Goal: Information Seeking & Learning: Find specific fact

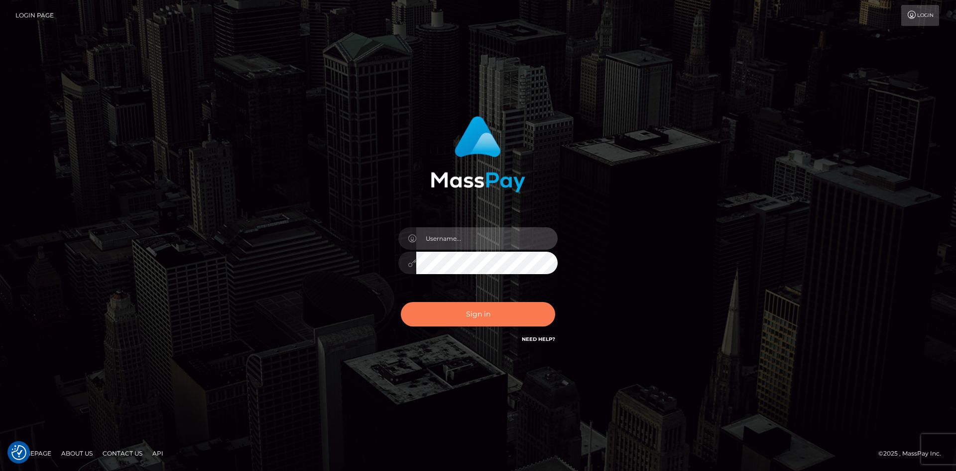
type input "alexstef"
click at [474, 312] on button "Sign in" at bounding box center [478, 314] width 154 height 24
type input "alexstef"
click at [473, 312] on button "Sign in" at bounding box center [478, 314] width 154 height 24
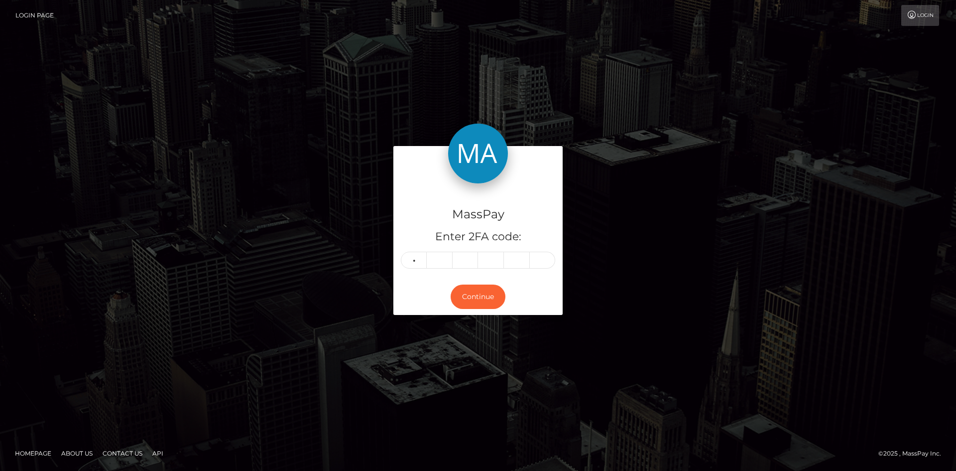
type input "8"
type input "6"
type input "4"
type input "9"
type input "0"
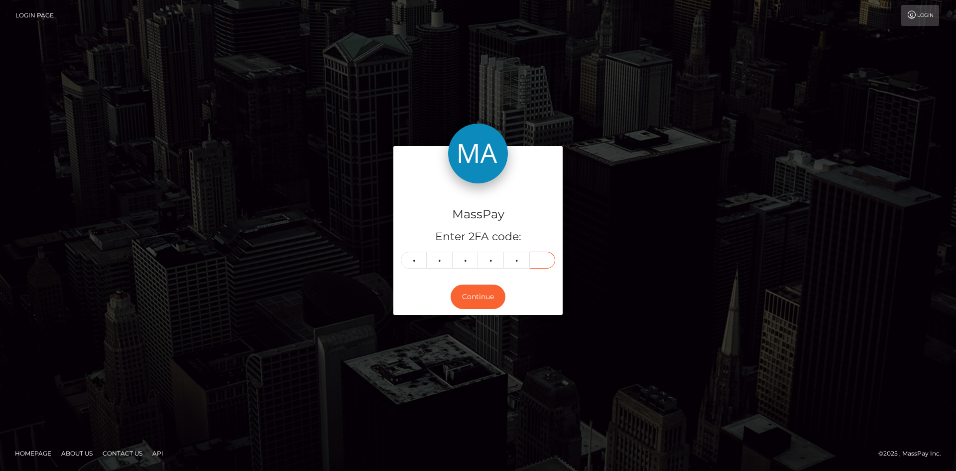
type input "6"
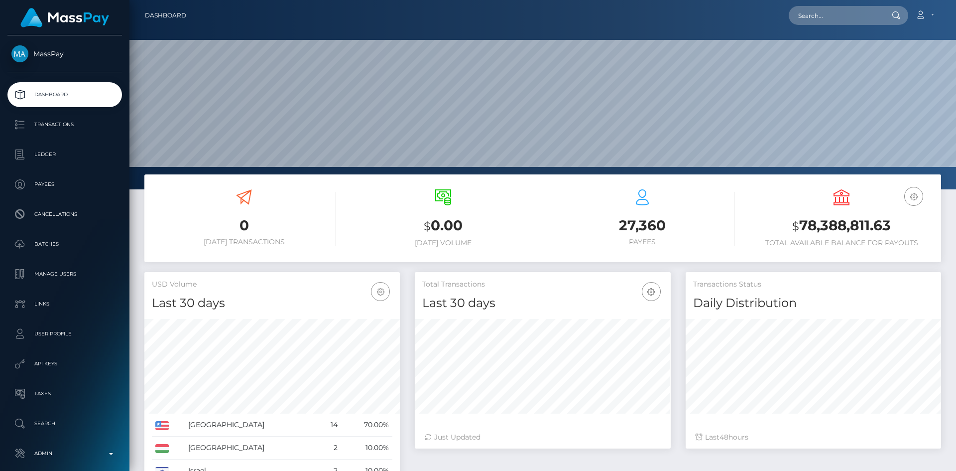
scroll to position [177, 256]
click at [817, 19] on input "text" at bounding box center [836, 15] width 94 height 19
paste input "poact_cSq5FlBs3qfr"
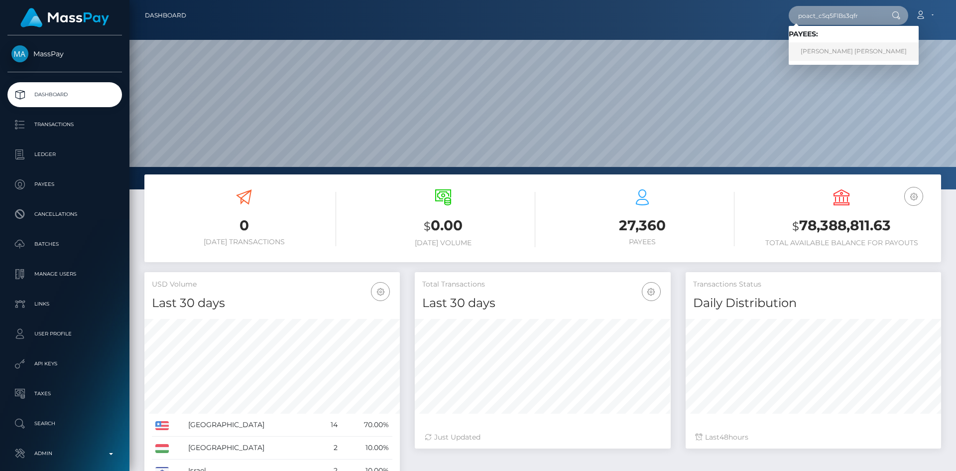
type input "poact_cSq5FlBs3qfr"
click at [838, 50] on link "NASIR ABDALA MOHAMED" at bounding box center [854, 51] width 130 height 18
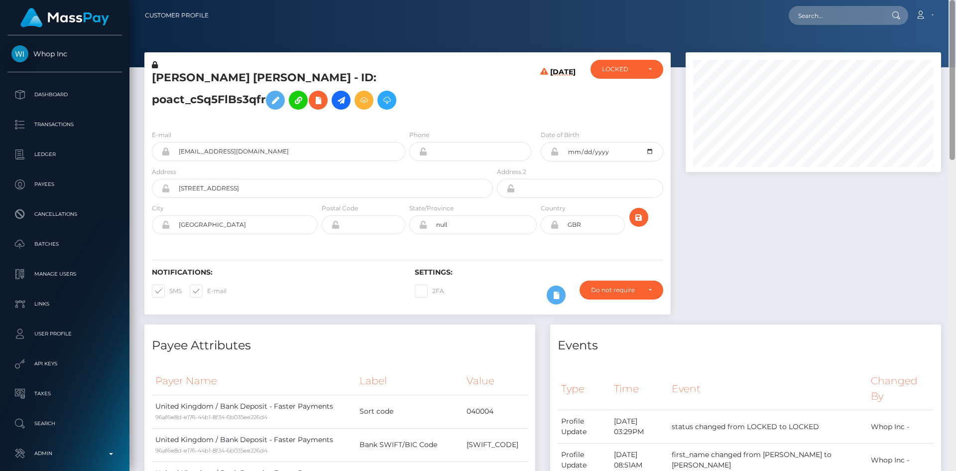
scroll to position [471, 0]
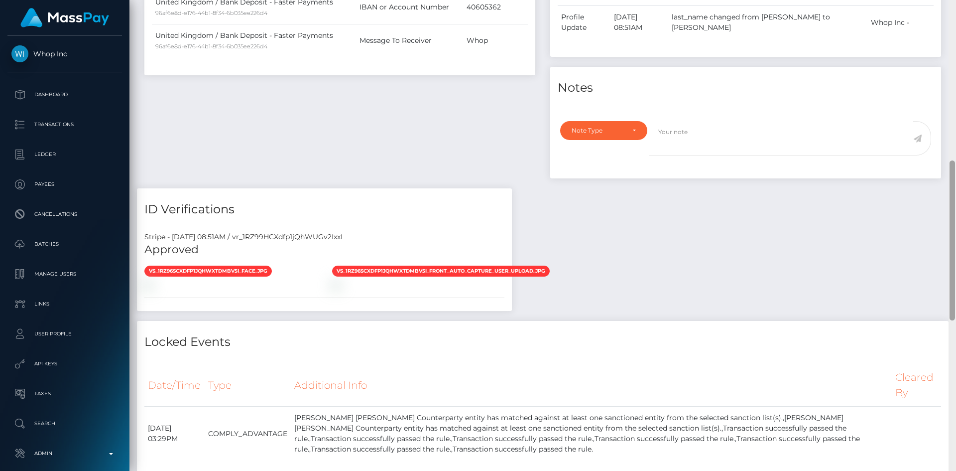
drag, startPoint x: 956, startPoint y: 73, endPoint x: 956, endPoint y: 151, distance: 78.7
click at [956, 151] on div at bounding box center [952, 235] width 7 height 471
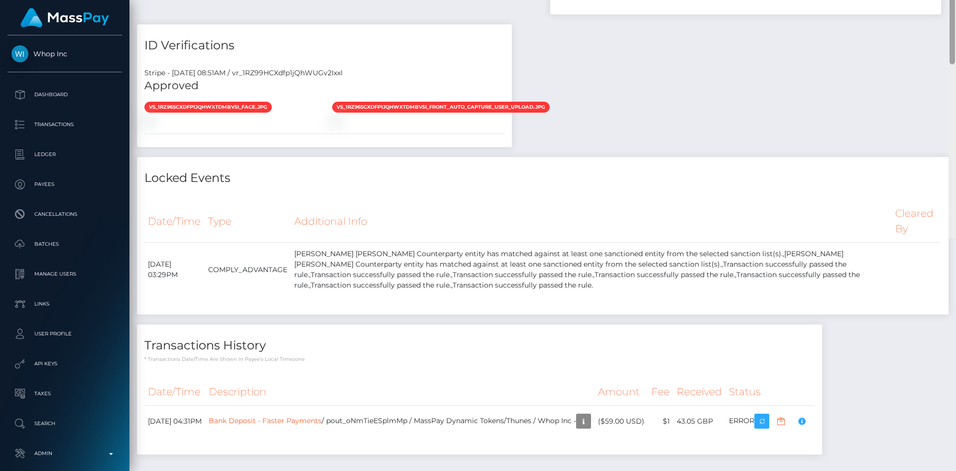
scroll to position [0, 0]
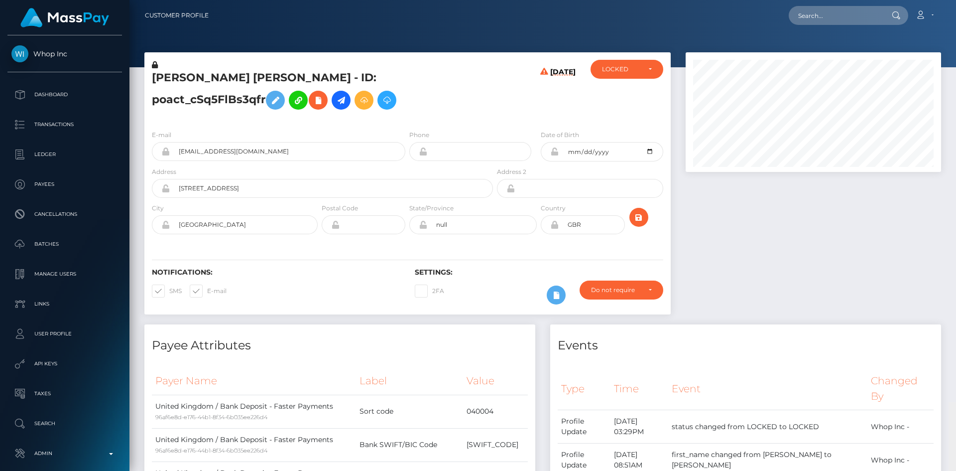
drag, startPoint x: 951, startPoint y: 169, endPoint x: 950, endPoint y: -18, distance: 187.3
click at [950, 0] on html "Whop Inc Dashboard Transactions Ledger Payees Cancellations Links" at bounding box center [478, 235] width 956 height 471
click at [847, 21] on input "text" at bounding box center [836, 15] width 94 height 19
paste input "poact_Ps43nW7aBes1"
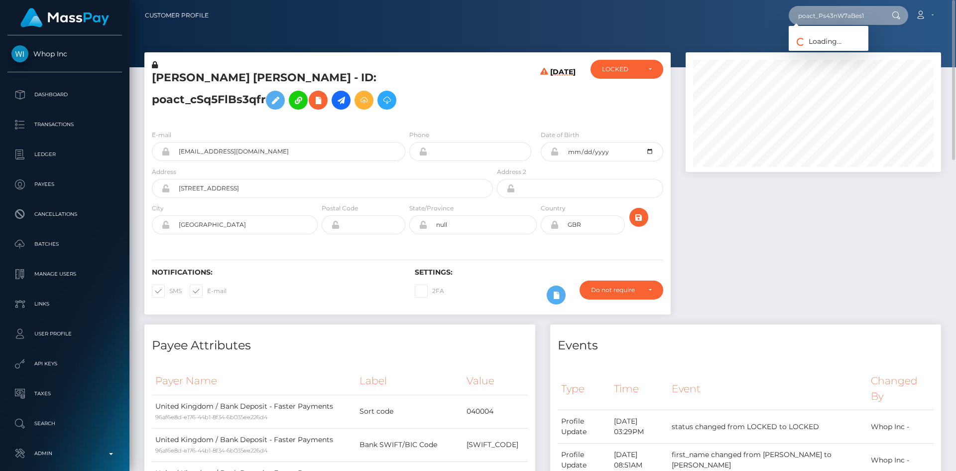
type input "poact_Ps43nW7aBes1"
click at [824, 52] on link "MUHAMMAD ARSLAN KHAN" at bounding box center [829, 51] width 80 height 18
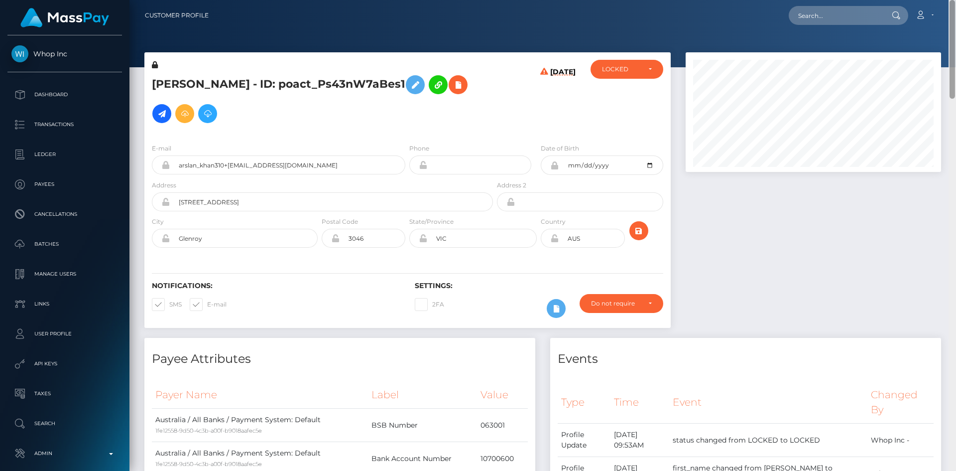
click at [956, 0] on html "Whop Inc Dashboard Transactions Ledger Payees Cancellations Links" at bounding box center [478, 235] width 956 height 471
click at [809, 13] on input "text" at bounding box center [836, 15] width 94 height 19
paste input "poact_qoEefQ4ct4vZ"
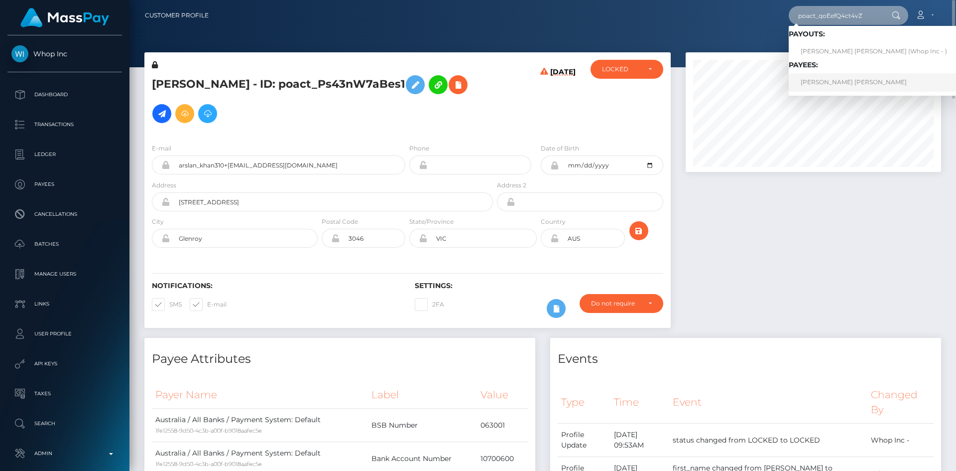
type input "poact_qoEefQ4ct4vZ"
click at [832, 83] on link "[PERSON_NAME] [PERSON_NAME]" at bounding box center [874, 82] width 170 height 18
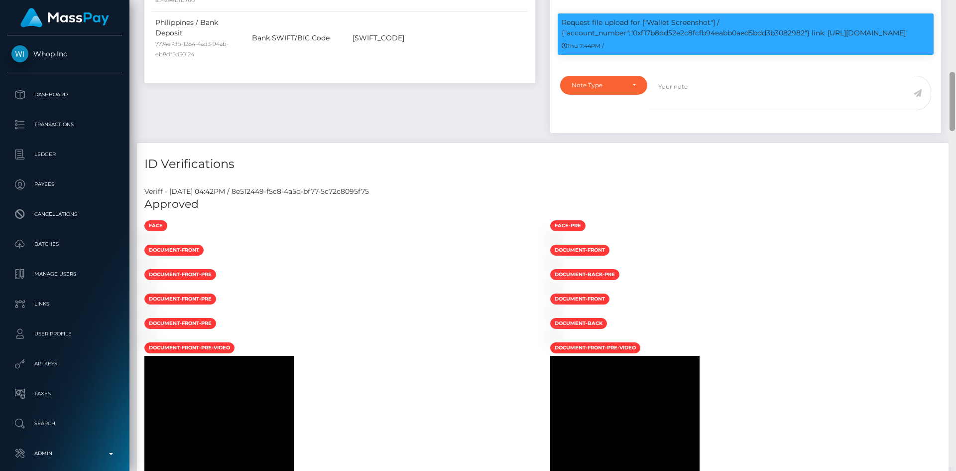
scroll to position [577, 0]
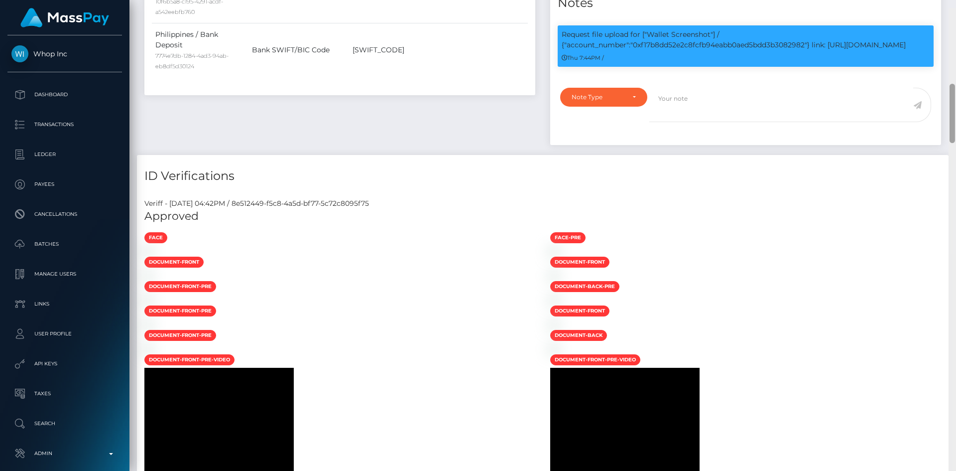
drag, startPoint x: 953, startPoint y: 43, endPoint x: 932, endPoint y: 98, distance: 58.6
click at [956, 117] on div at bounding box center [952, 243] width 7 height 471
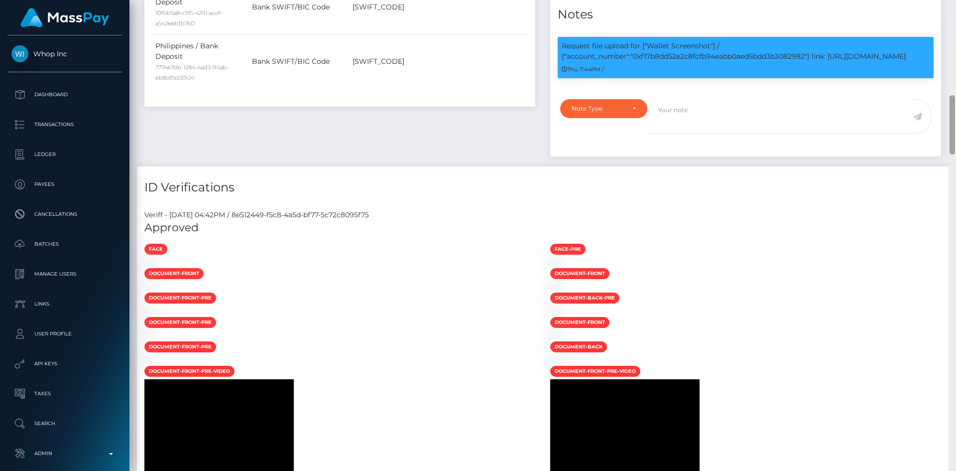
scroll to position [120, 256]
drag, startPoint x: 637, startPoint y: 55, endPoint x: 930, endPoint y: 59, distance: 293.9
click at [926, 59] on p "Request file upload for ["Wallet Screenshot"] / {"account_number":"0xf17b8dd52e…" at bounding box center [746, 51] width 368 height 21
copy p "0xf17b8dd52e2c8fcfb94eabb0aed5bdd3b3082982"} link: https://l.maspay.io/QgJnE"
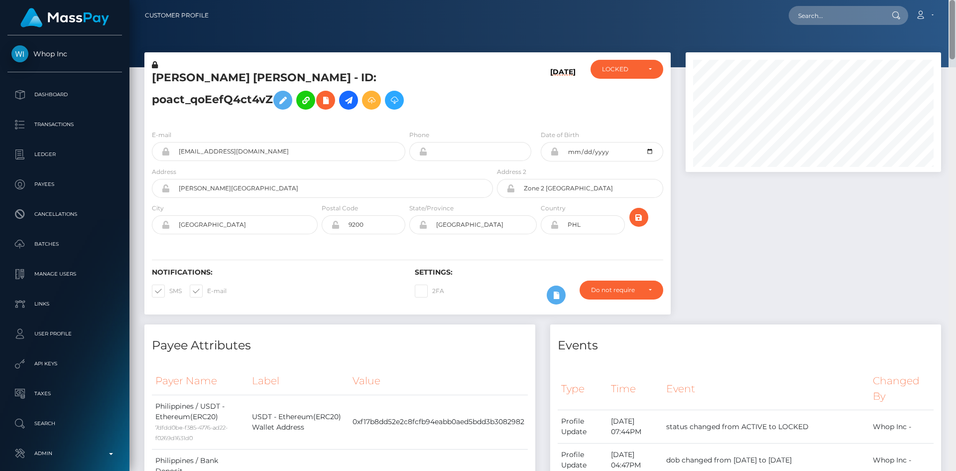
drag, startPoint x: 950, startPoint y: 99, endPoint x: 939, endPoint y: -43, distance: 142.9
click at [939, 0] on html "Whop Inc Dashboard Transactions Ledger Payees Cancellations Links" at bounding box center [478, 235] width 956 height 471
click at [868, 14] on input "text" at bounding box center [836, 15] width 94 height 19
paste input "poact_q2CyKzYxWb8i"
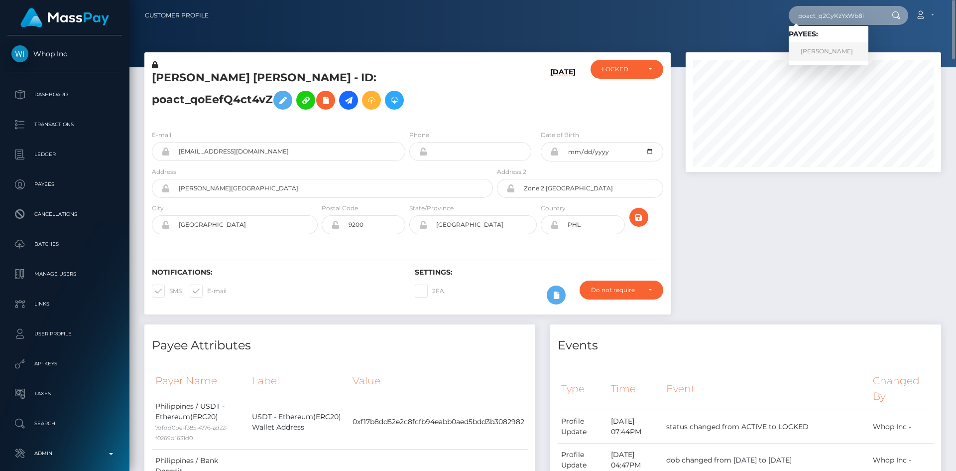
type input "poact_q2CyKzYxWb8i"
click at [830, 49] on link "UMAR BASHIR" at bounding box center [829, 51] width 80 height 18
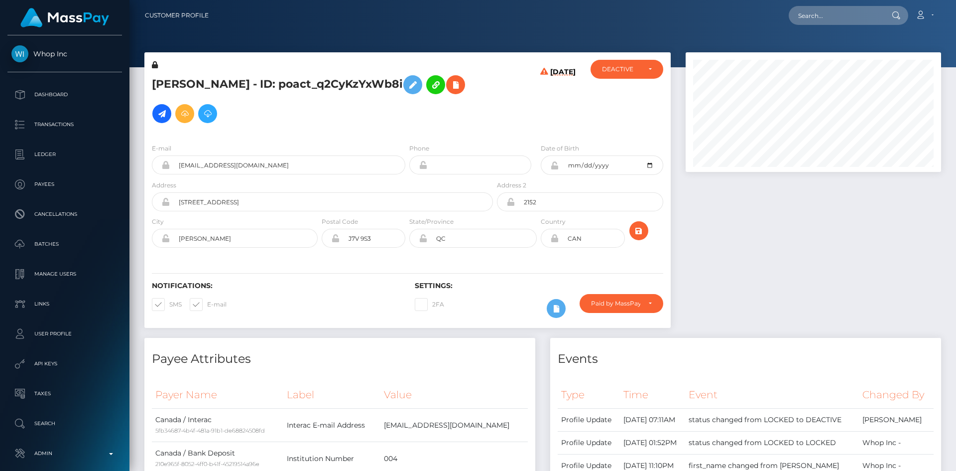
scroll to position [120, 256]
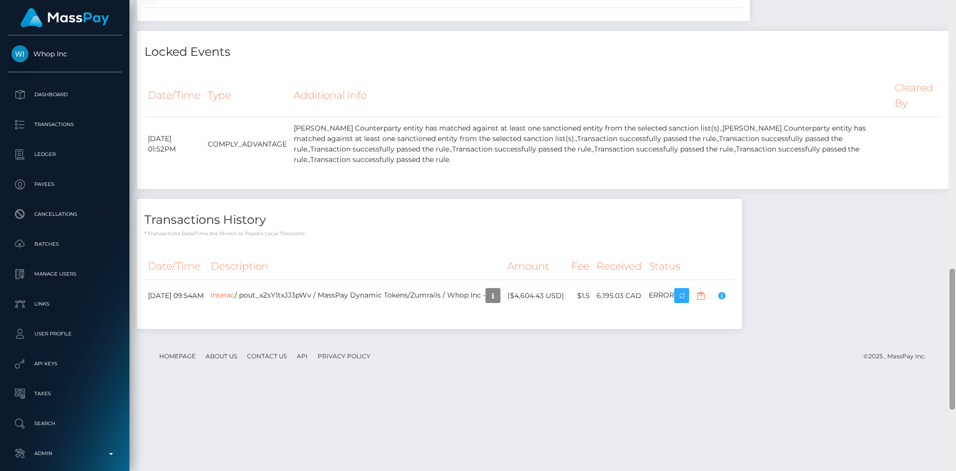
drag, startPoint x: 951, startPoint y: 63, endPoint x: 579, endPoint y: 217, distance: 402.7
click at [955, 303] on div at bounding box center [952, 235] width 7 height 471
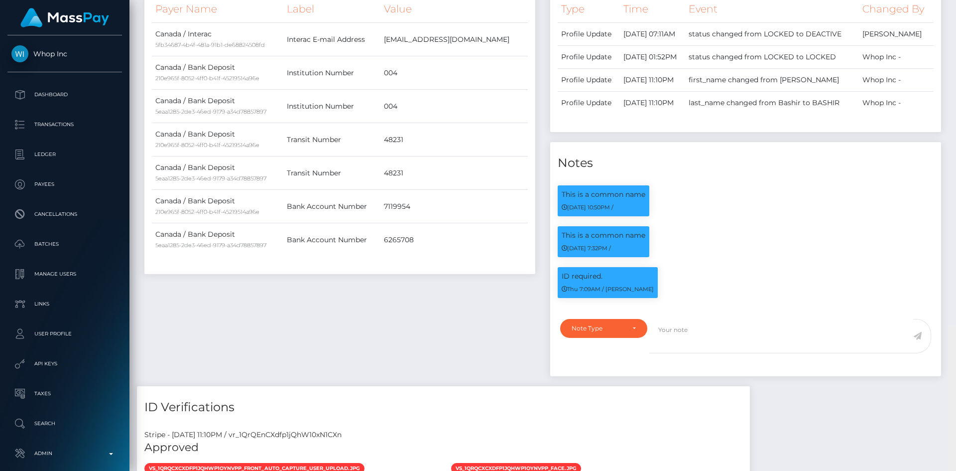
scroll to position [0, 0]
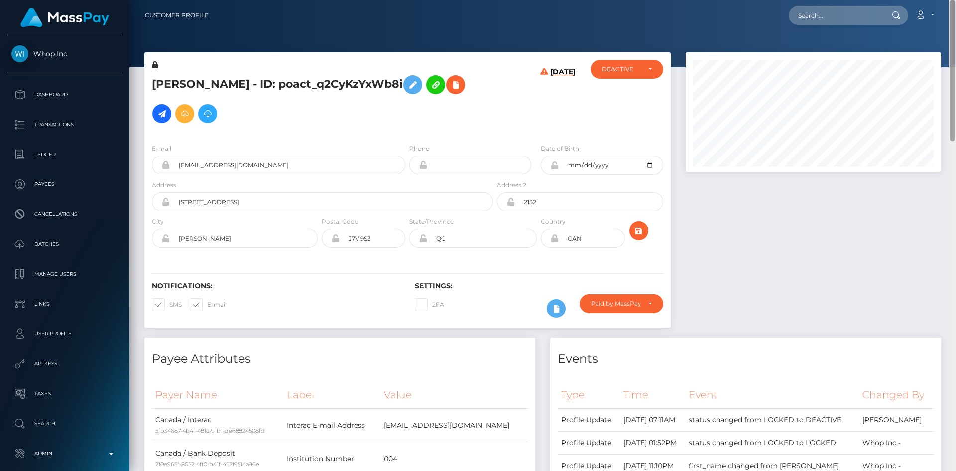
drag, startPoint x: 953, startPoint y: 282, endPoint x: 956, endPoint y: -43, distance: 325.8
click at [956, 0] on html "Whop Inc Dashboard Transactions Ledger Payees Cancellations Links" at bounding box center [478, 235] width 956 height 471
click at [450, 90] on icon at bounding box center [456, 85] width 12 height 12
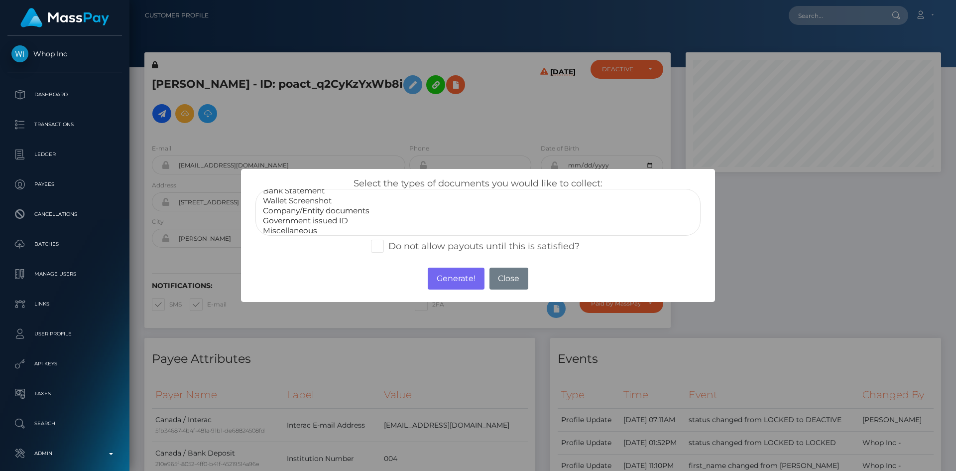
scroll to position [20, 0]
select select "Government issued ID"
click at [340, 217] on option "Government issued ID" at bounding box center [478, 217] width 432 height 10
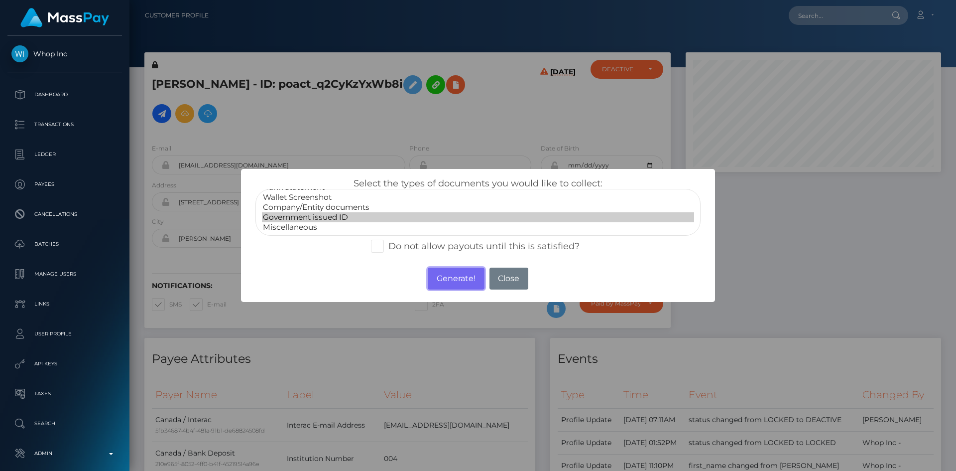
drag, startPoint x: 454, startPoint y: 280, endPoint x: 543, endPoint y: 105, distance: 196.5
click at [455, 280] on button "Generate!" at bounding box center [456, 278] width 56 height 22
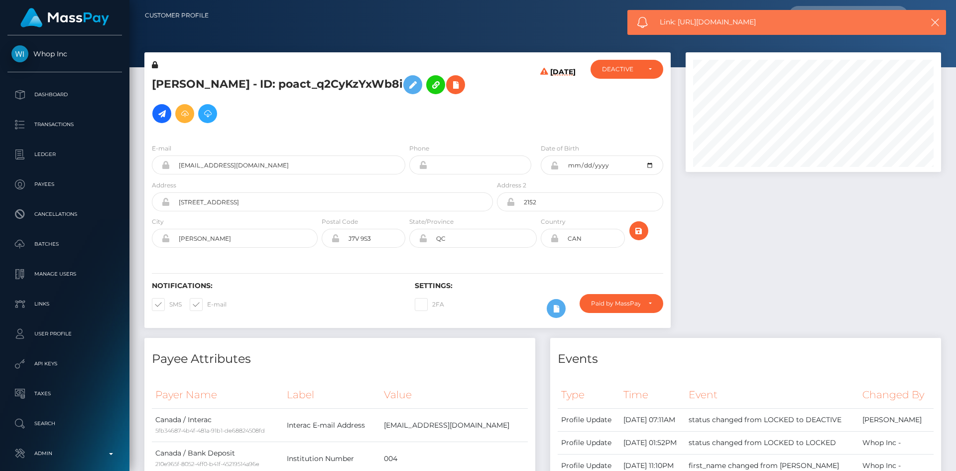
click at [694, 18] on span "Link: [URL][DOMAIN_NAME]" at bounding box center [783, 22] width 246 height 10
click at [694, 18] on span "Link: https://l.maspay.io/1gZYs" at bounding box center [783, 22] width 246 height 10
copy span "Link: https://l.maspay.io/1gZYs"
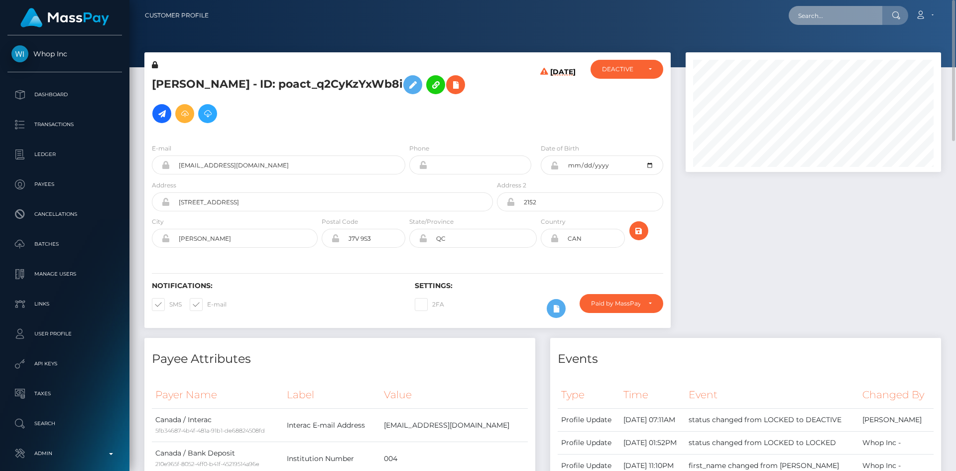
click at [863, 16] on input "text" at bounding box center [836, 15] width 94 height 19
paste input "poact_mvuX7QDKt0X2"
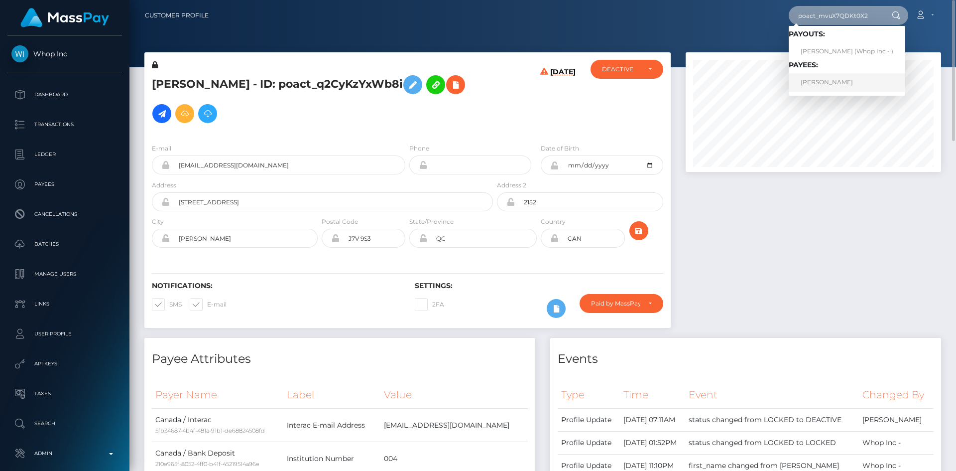
type input "poact_mvuX7QDKt0X2"
click at [829, 81] on link "CHARSTON ADAM MITCHELL" at bounding box center [847, 82] width 117 height 18
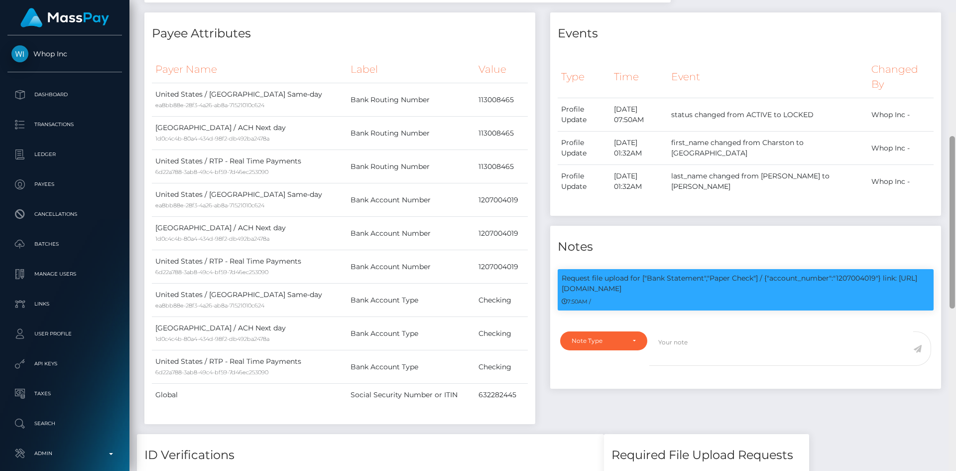
scroll to position [302, 0]
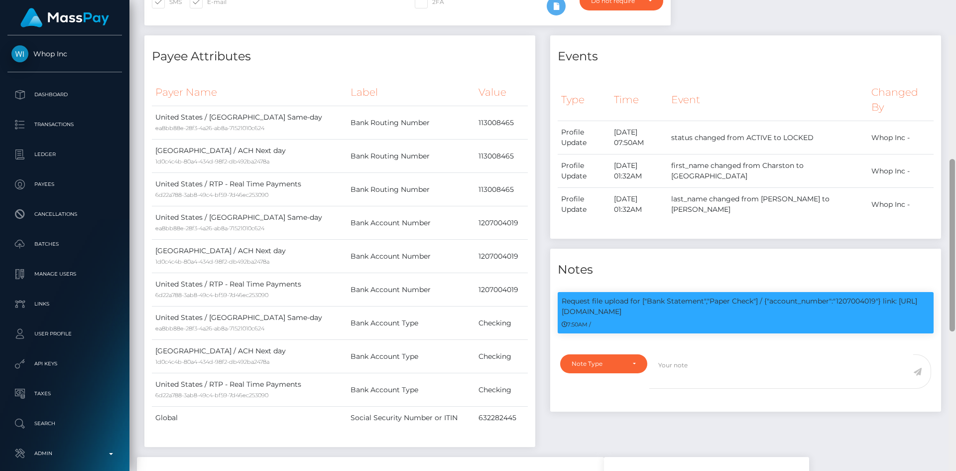
drag, startPoint x: 953, startPoint y: 101, endPoint x: 955, endPoint y: 138, distance: 37.9
click at [948, 159] on div at bounding box center [952, 245] width 5 height 172
drag, startPoint x: 838, startPoint y: 286, endPoint x: 842, endPoint y: 295, distance: 10.1
click at [842, 296] on p "Request file upload for ["Bank Statement","Paper Check"] / {"account_number":"1…" at bounding box center [746, 306] width 368 height 21
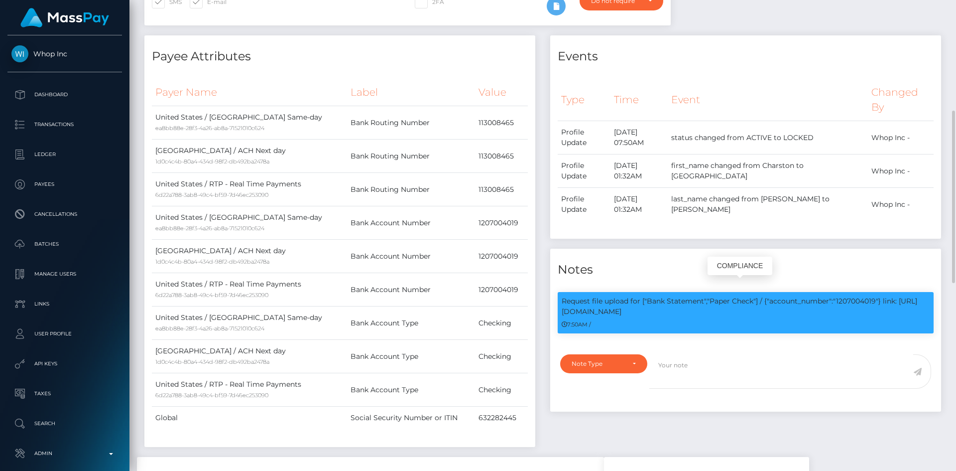
copy p "1207004019"} link: https://l.maspay.io/ygLNn"
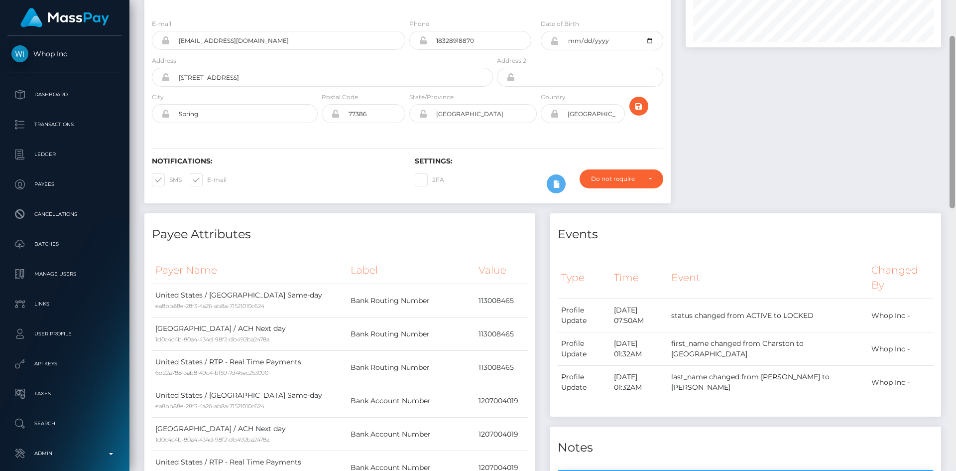
scroll to position [0, 0]
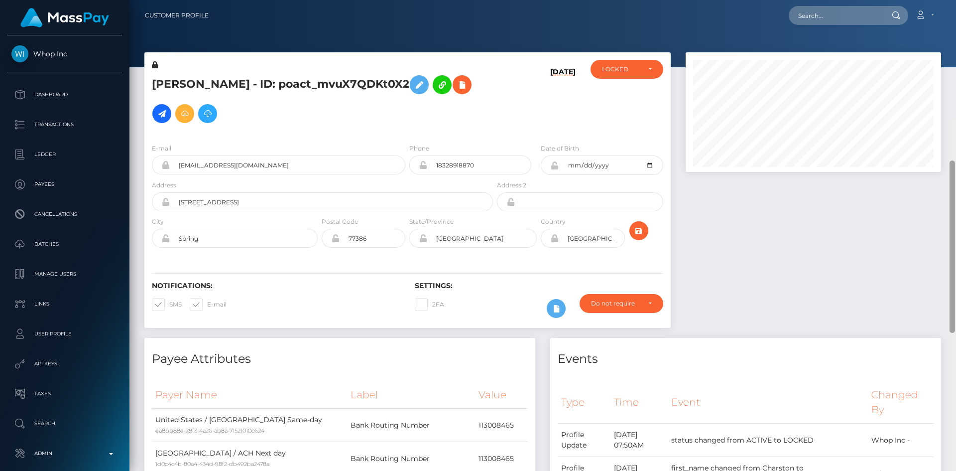
drag, startPoint x: 952, startPoint y: 269, endPoint x: 956, endPoint y: 79, distance: 190.3
click at [948, 118] on div at bounding box center [952, 353] width 7 height 471
click at [807, 15] on input "text" at bounding box center [836, 15] width 94 height 19
paste input "804774708888227840_18"
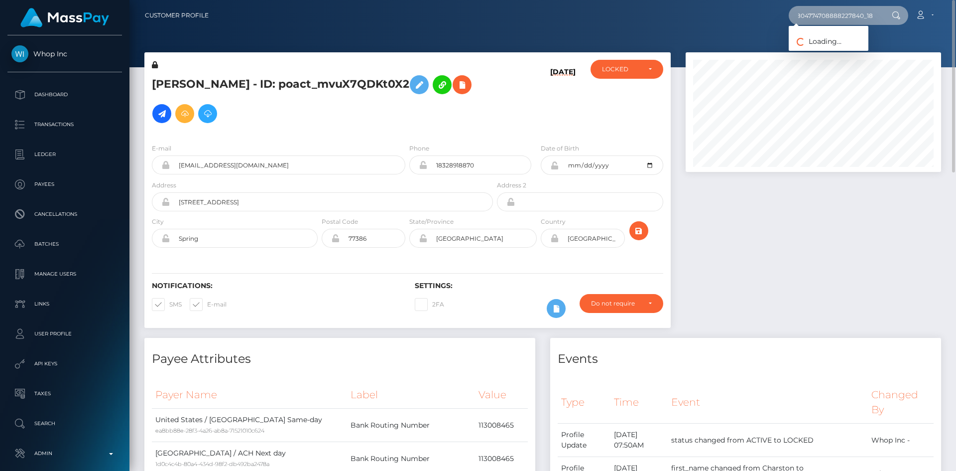
type input "804774708888227840_18"
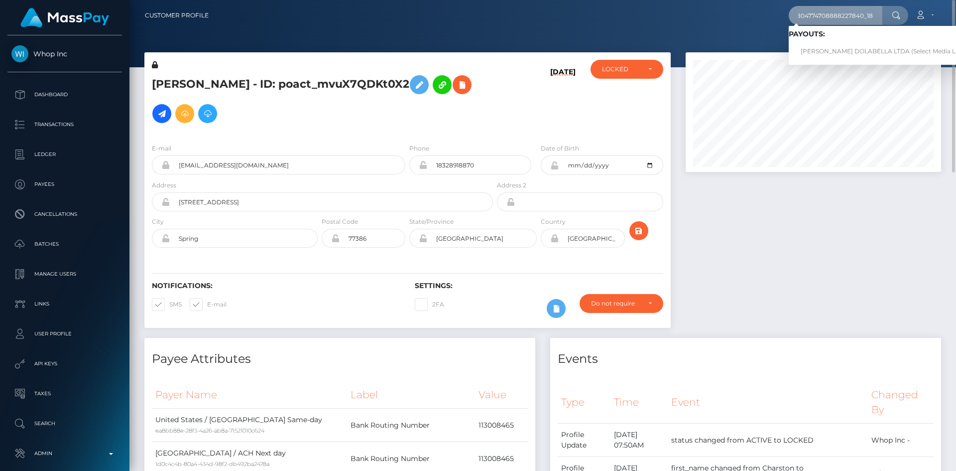
scroll to position [0, 0]
click at [846, 48] on link "VICTORIA DIAS DOLABELLA LTDA (Select Media LLC - )" at bounding box center [886, 51] width 194 height 18
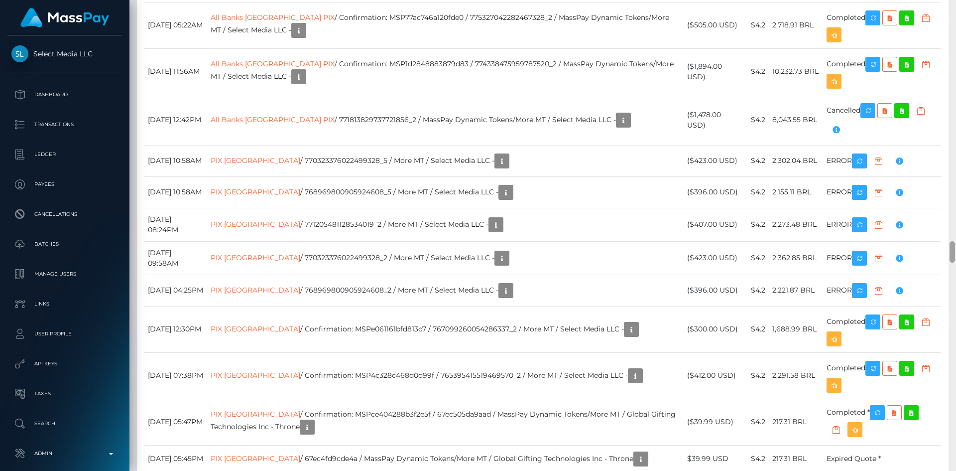
scroll to position [5223, 0]
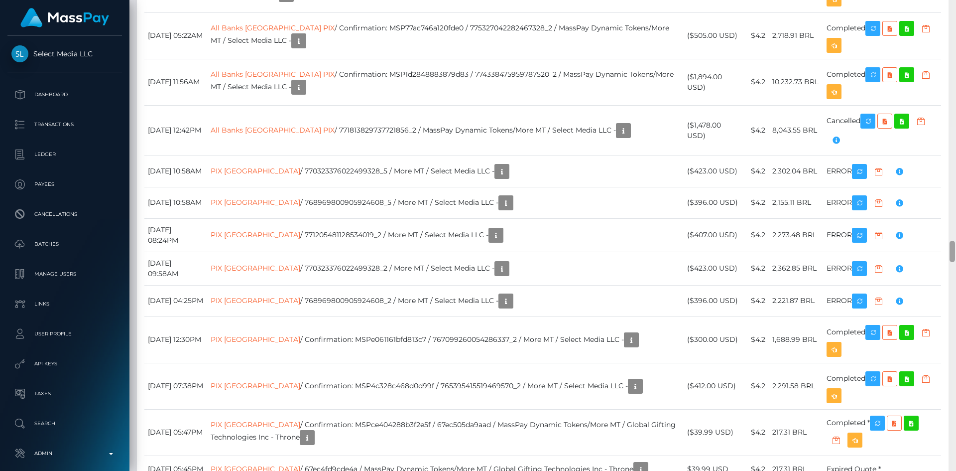
drag, startPoint x: 952, startPoint y: 15, endPoint x: 956, endPoint y: 256, distance: 240.6
click at [956, 256] on div at bounding box center [952, 235] width 7 height 471
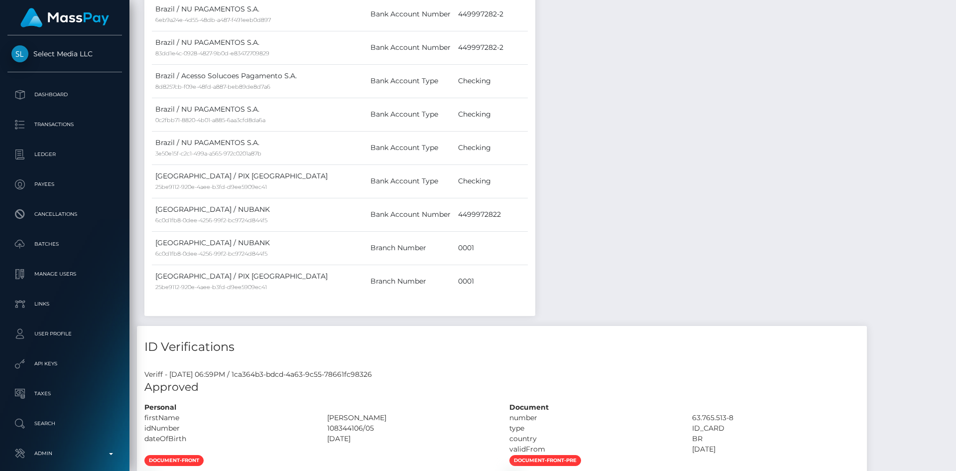
scroll to position [0, 0]
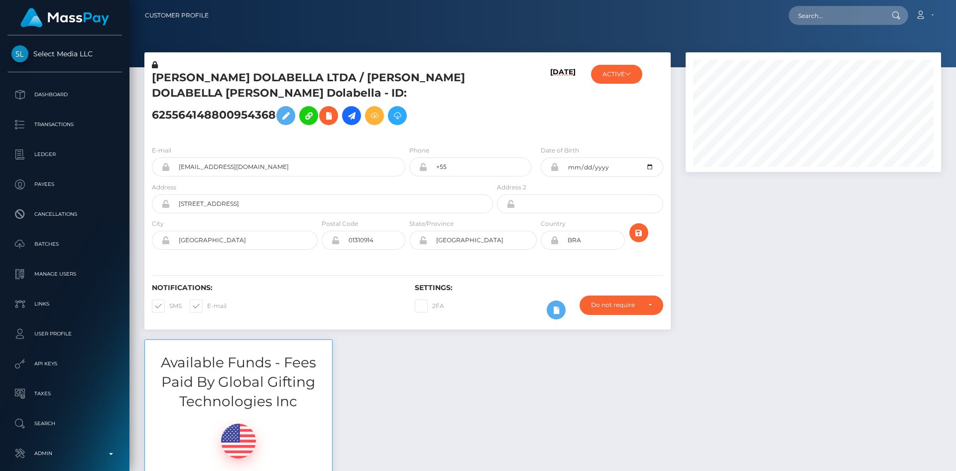
drag, startPoint x: 950, startPoint y: 247, endPoint x: 955, endPoint y: -43, distance: 289.9
click at [955, 0] on html "Select Media LLC Dashboard Transactions Ledger Payees Batches" at bounding box center [478, 235] width 956 height 471
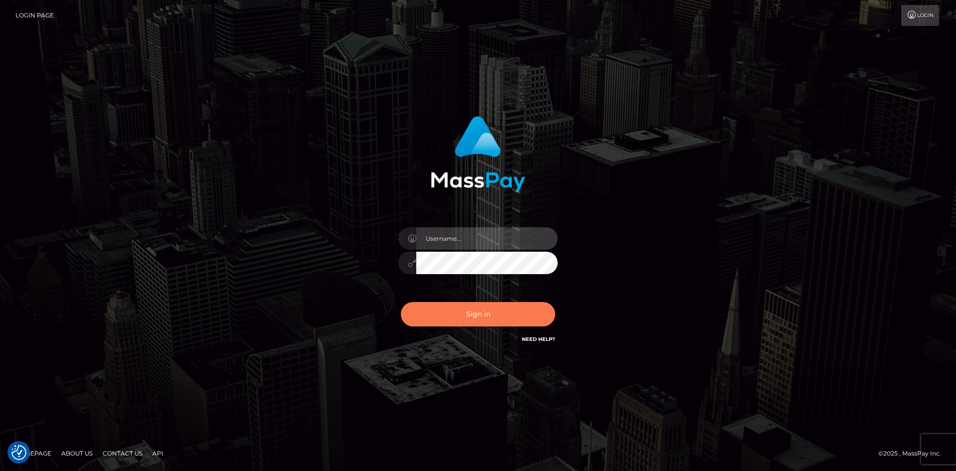
type input "alexstef"
click at [453, 302] on button "Sign in" at bounding box center [478, 314] width 154 height 24
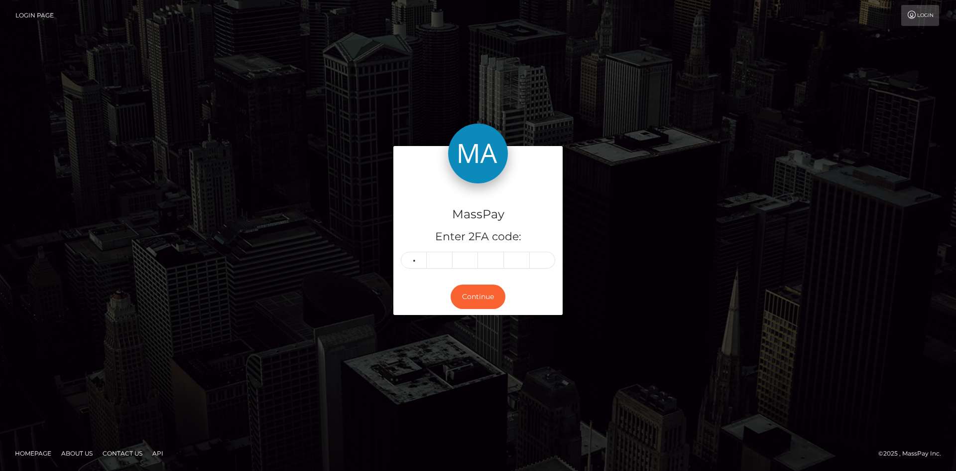
type input "3"
type input "5"
type input "8"
type input "4"
type input "0"
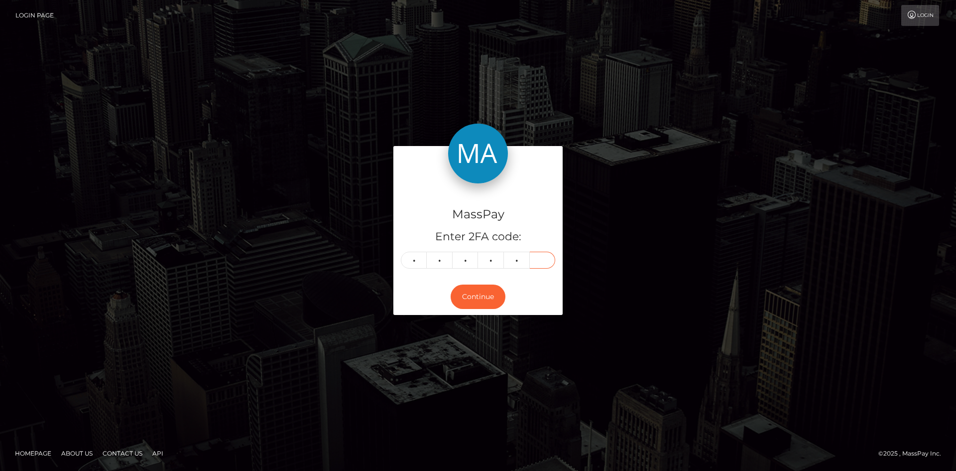
type input "3"
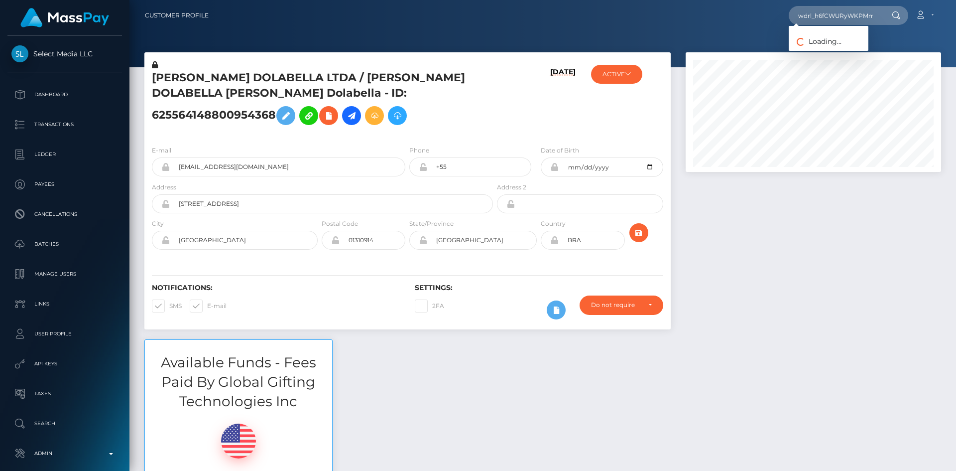
scroll to position [120, 256]
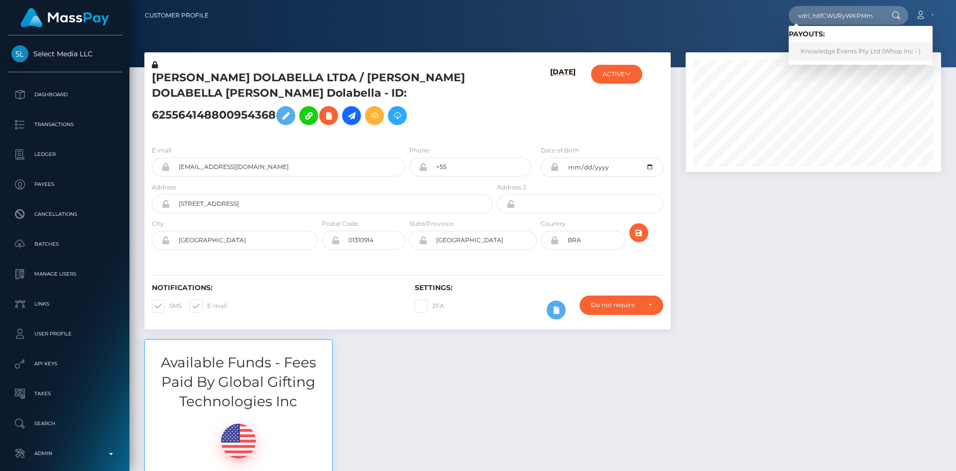
type input "wdrl_h6fCWURyWKPMm"
click at [837, 49] on link "Knowledge Events Pty Ltd (Whop Inc - )" at bounding box center [861, 51] width 144 height 18
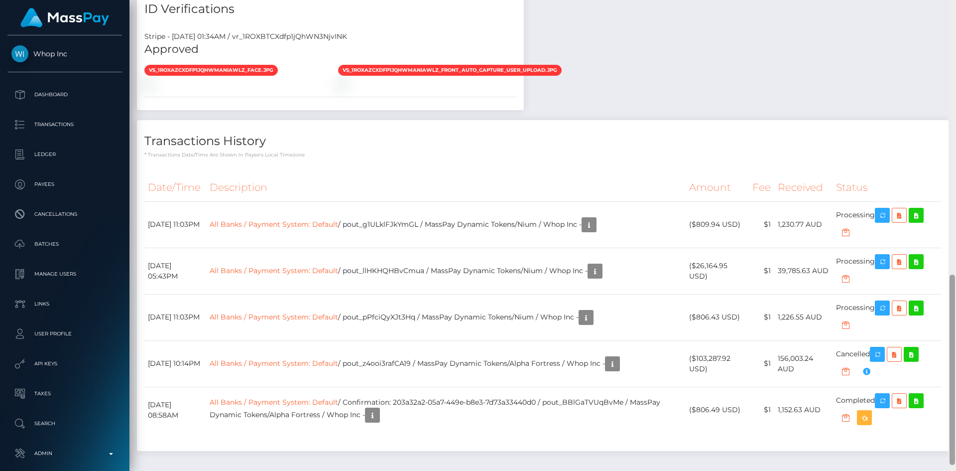
scroll to position [688, 0]
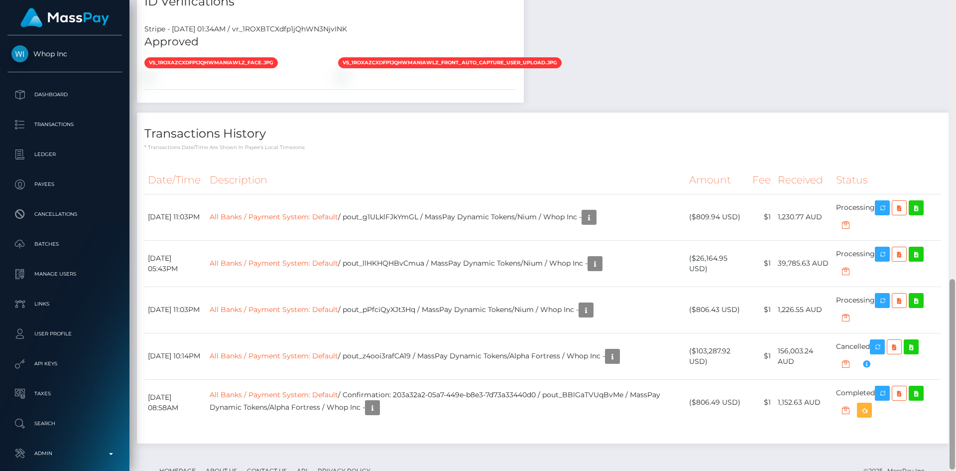
click at [956, 336] on div at bounding box center [952, 235] width 7 height 471
click at [316, 351] on link "All Banks / Payment System: Default" at bounding box center [274, 355] width 129 height 9
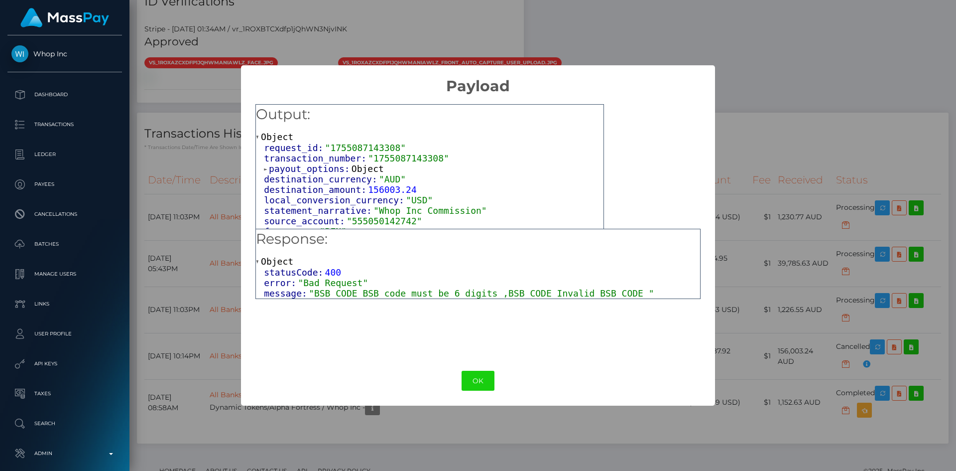
click at [356, 173] on span "Object" at bounding box center [368, 168] width 32 height 10
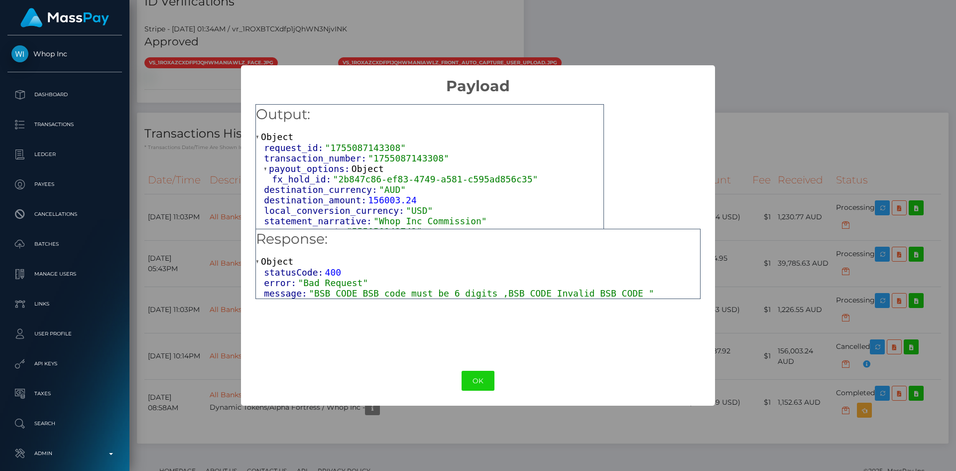
scroll to position [50, 0]
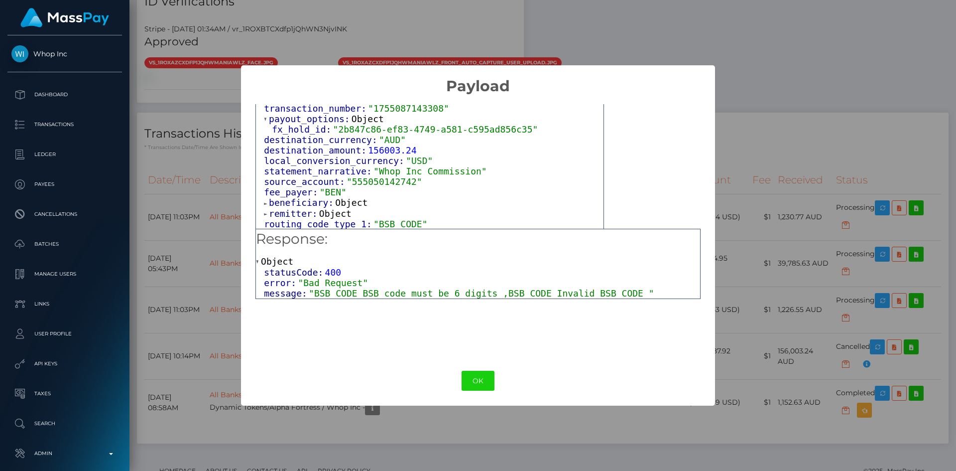
click at [351, 208] on span "Object" at bounding box center [351, 202] width 32 height 10
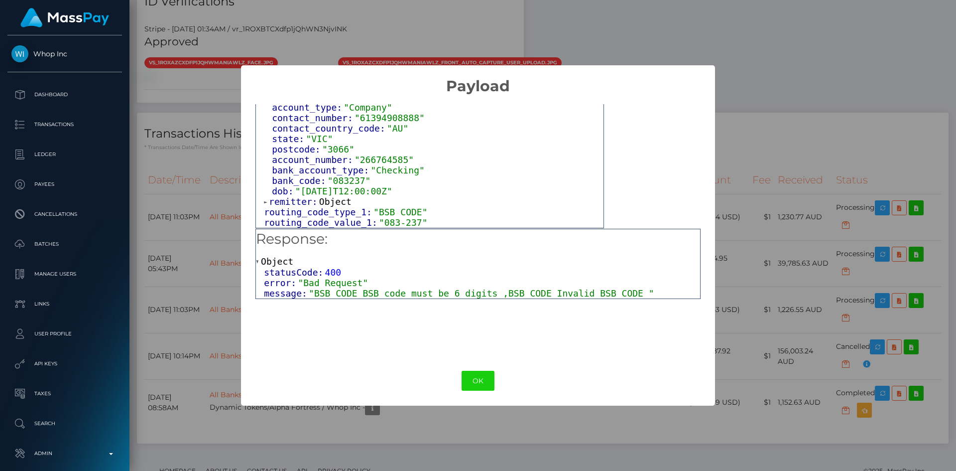
scroll to position [222, 0]
click at [337, 207] on span "routing_code_type_1: "BSB CODE"" at bounding box center [345, 212] width 163 height 10
click at [485, 379] on button "OK" at bounding box center [478, 381] width 33 height 20
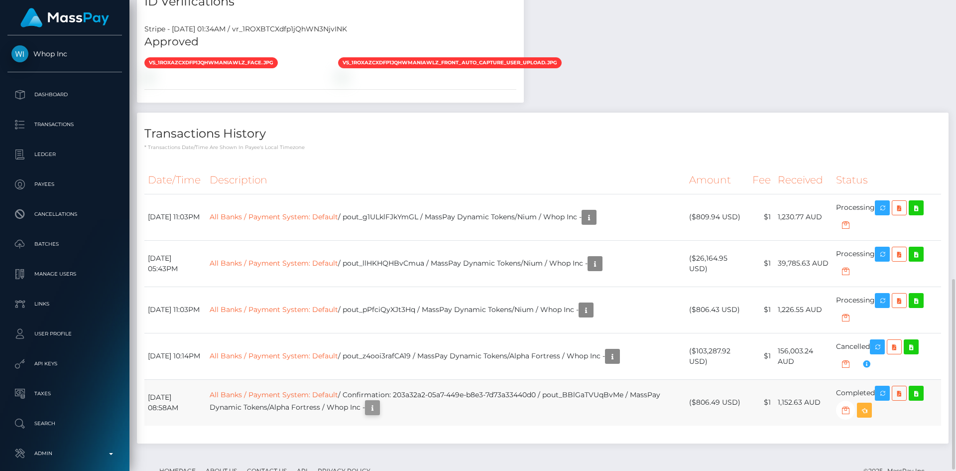
scroll to position [120, 256]
click at [379, 401] on icon "button" at bounding box center [373, 407] width 12 height 12
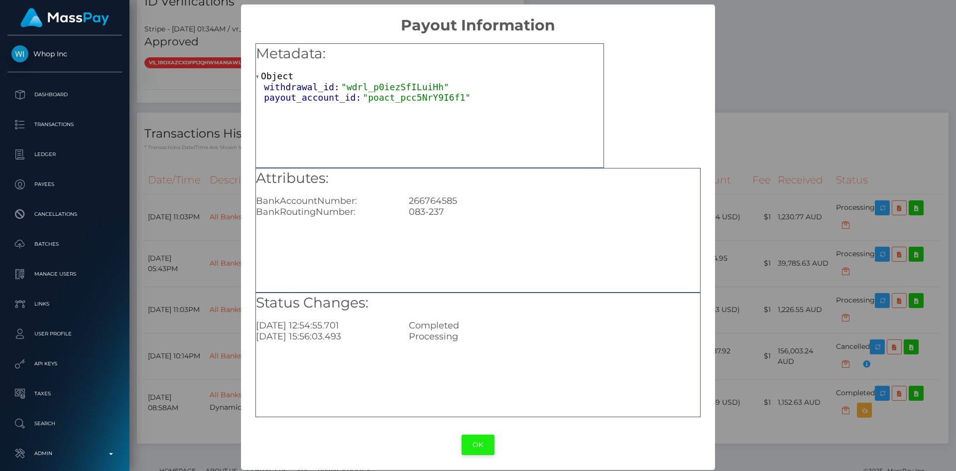
click at [481, 445] on button "OK" at bounding box center [478, 444] width 33 height 20
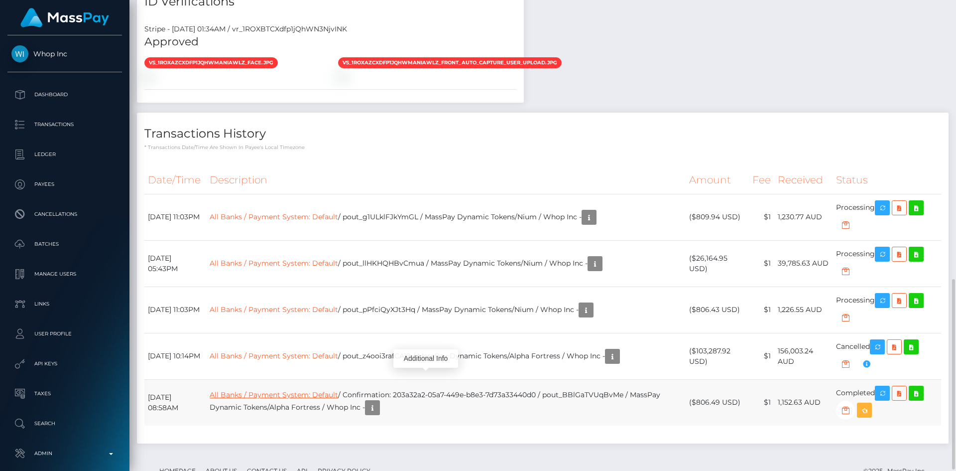
click at [253, 390] on link "All Banks / Payment System: Default" at bounding box center [274, 394] width 129 height 9
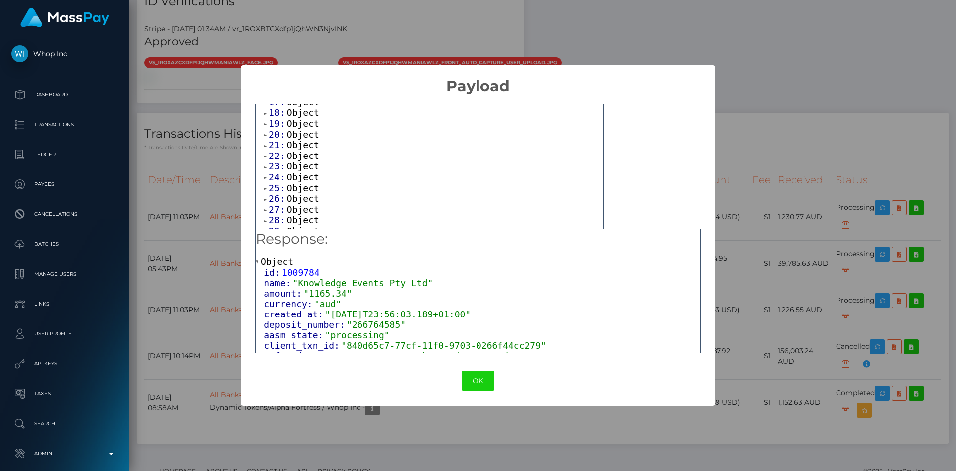
scroll to position [390, 0]
drag, startPoint x: 298, startPoint y: 221, endPoint x: 363, endPoint y: 225, distance: 64.9
click at [298, 221] on span "Object" at bounding box center [303, 222] width 32 height 10
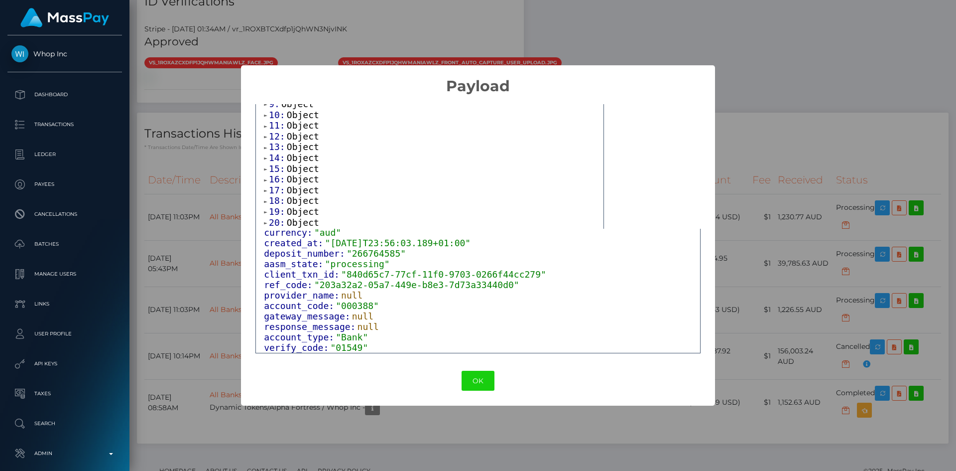
scroll to position [0, 0]
click at [289, 150] on span "Object" at bounding box center [297, 147] width 32 height 10
click at [301, 181] on span "Object" at bounding box center [297, 179] width 32 height 10
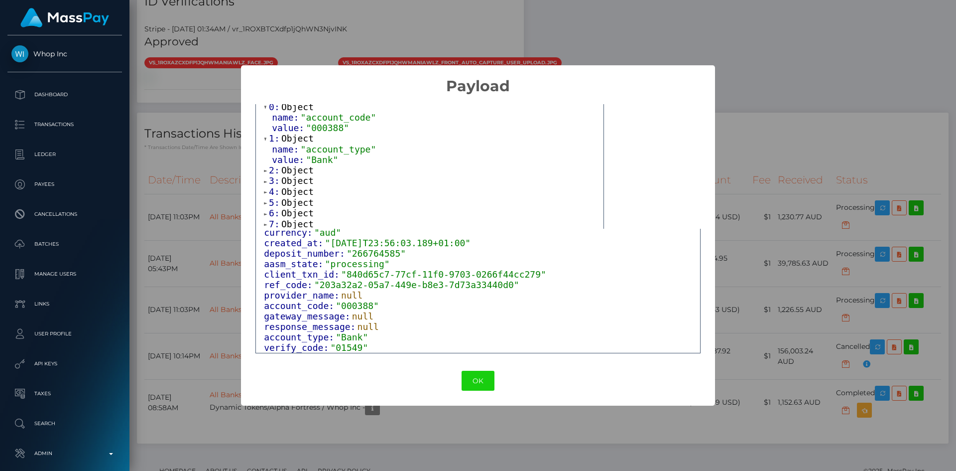
scroll to position [68, 0]
click at [299, 147] on span "Object" at bounding box center [297, 143] width 32 height 10
click at [294, 178] on span "Object" at bounding box center [297, 174] width 32 height 10
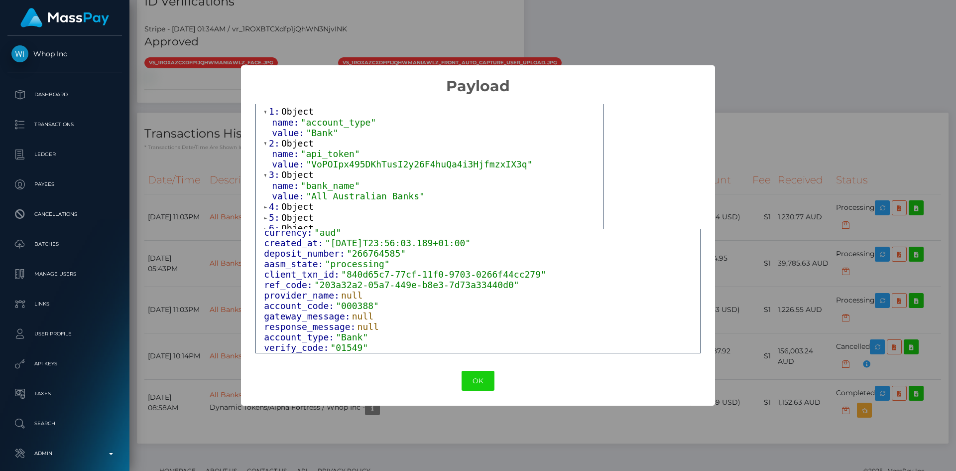
click at [300, 211] on span "Object" at bounding box center [297, 206] width 32 height 10
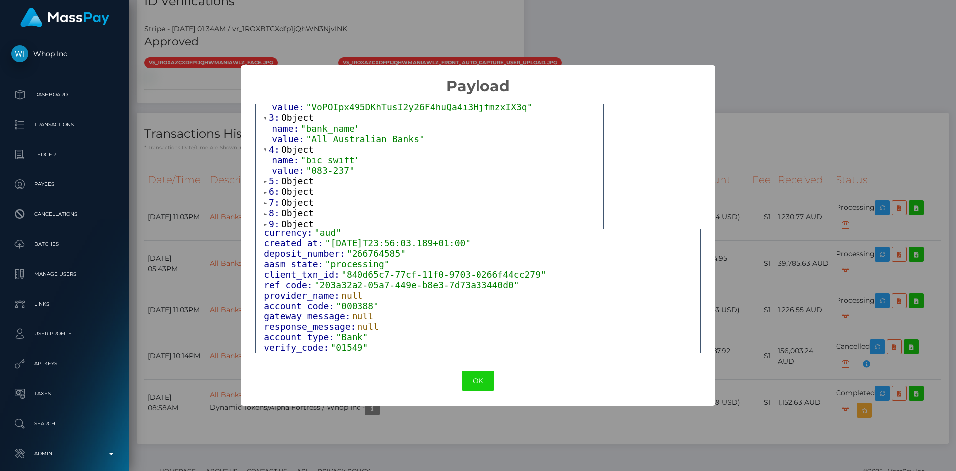
scroll to position [164, 0]
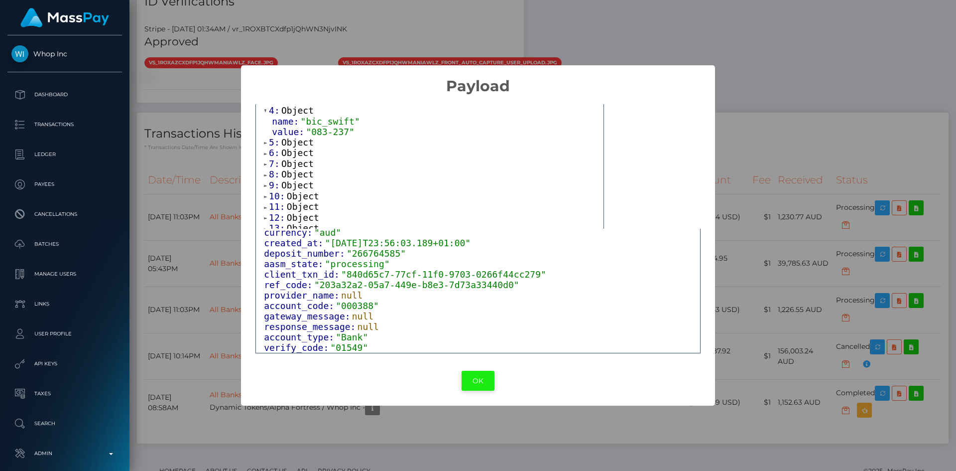
click at [474, 385] on button "OK" at bounding box center [478, 381] width 33 height 20
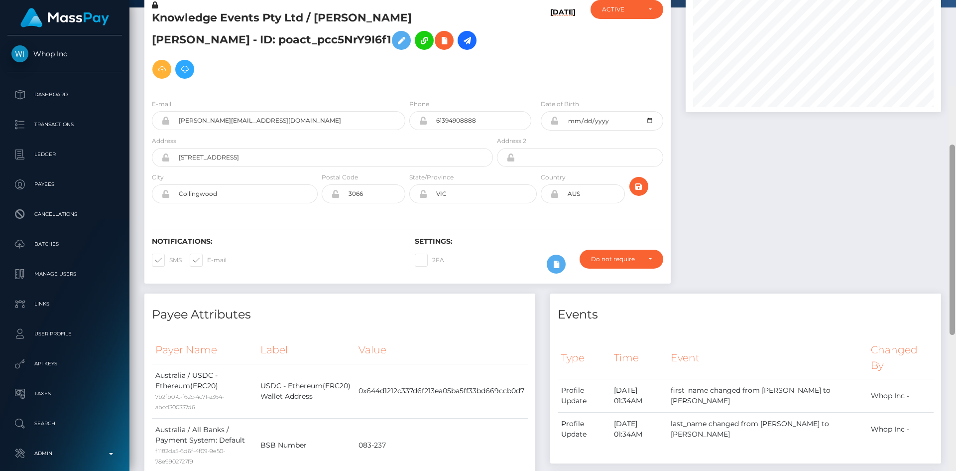
scroll to position [0, 0]
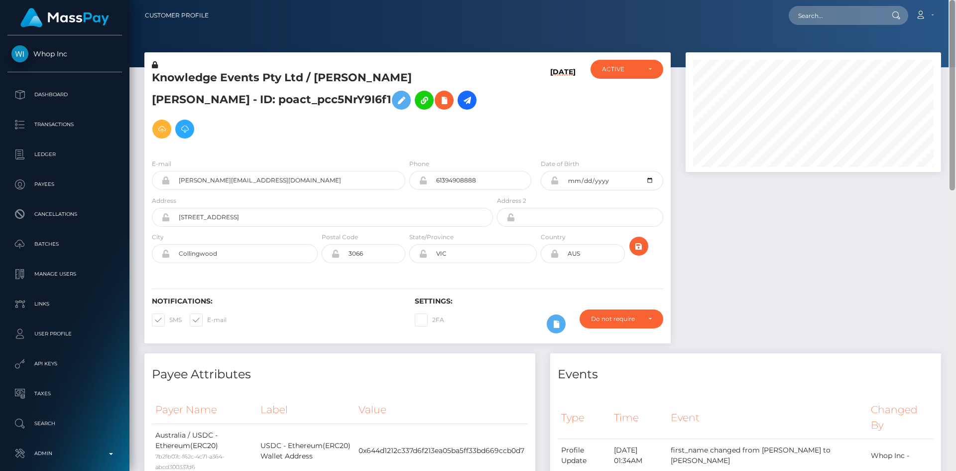
drag, startPoint x: 954, startPoint y: 370, endPoint x: 956, endPoint y: 50, distance: 319.8
click at [956, 50] on div at bounding box center [952, 235] width 7 height 471
